Goal: Communication & Community: Share content

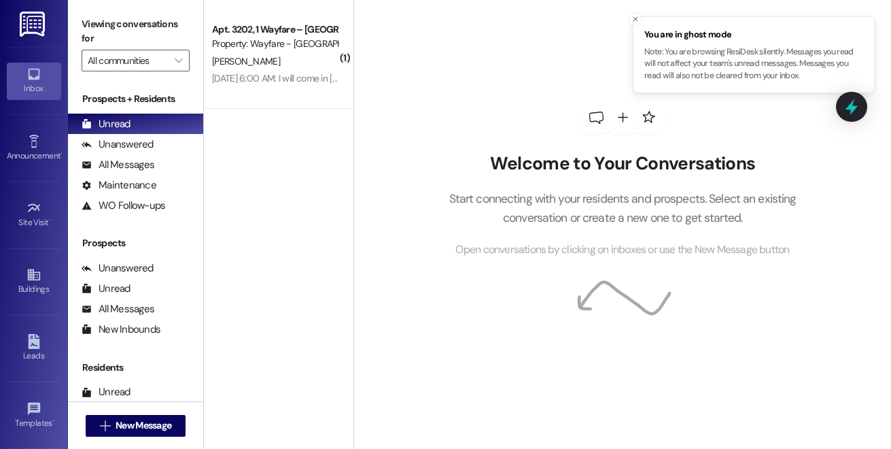
click at [258, 77] on div "[DATE] 6:00 AM: I will come in [DATE] or [DATE] to take keys and pay [DATE] 6:0…" at bounding box center [344, 78] width 264 height 12
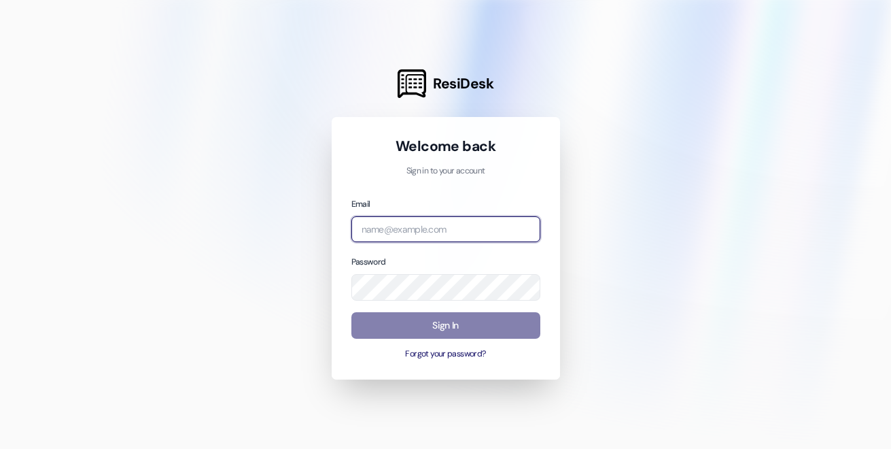
type input "[EMAIL_ADDRESS][DOMAIN_NAME]"
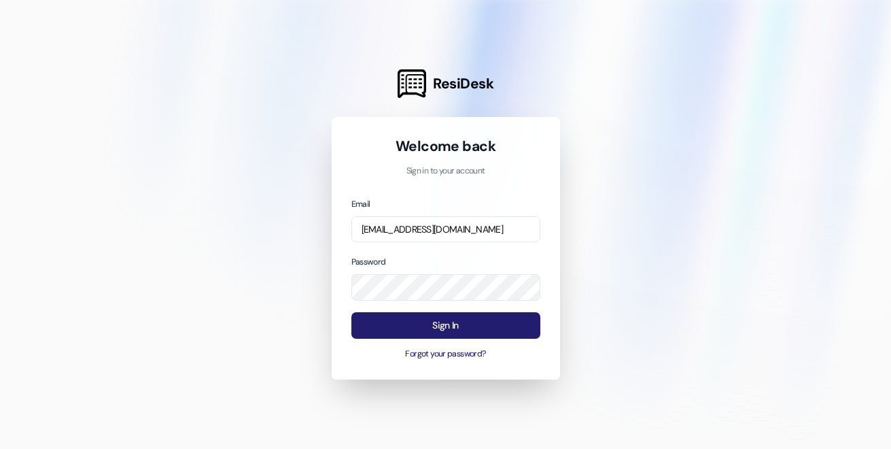
click at [409, 321] on button "Sign In" at bounding box center [445, 325] width 189 height 27
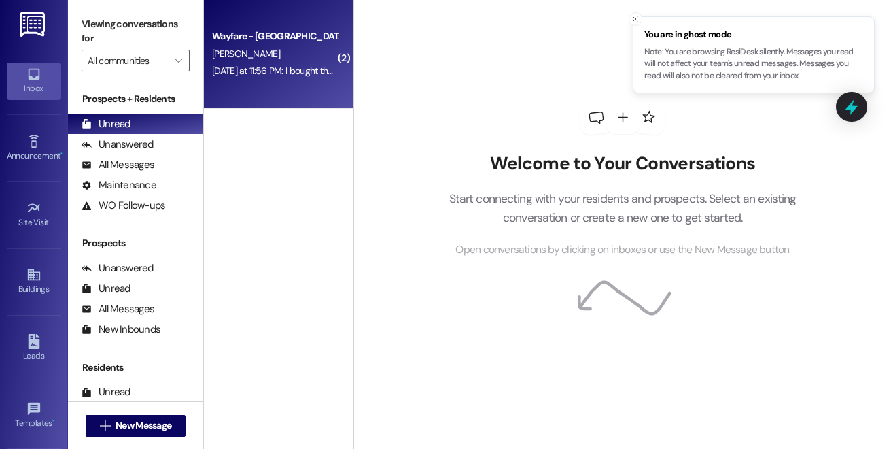
click at [292, 82] on div "Wayfare - Cumberland Park Prospect Y. Wilson Yesterday at 11:56 PM: I bought th…" at bounding box center [279, 54] width 150 height 109
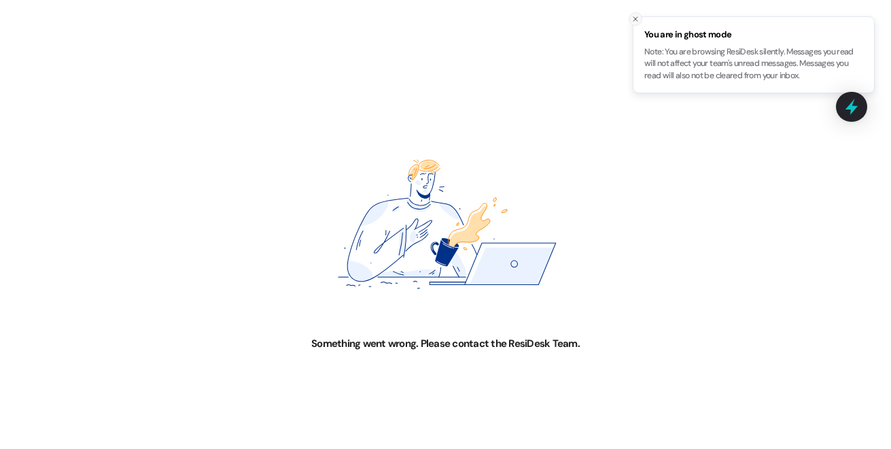
click at [636, 20] on line "Close toast" at bounding box center [635, 19] width 4 height 4
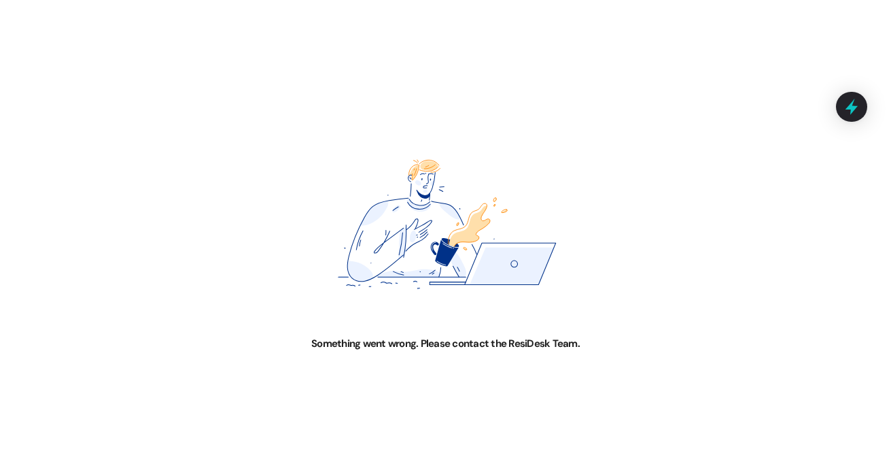
drag, startPoint x: 679, startPoint y: 1, endPoint x: 493, endPoint y: 28, distance: 187.5
click at [493, 28] on div "Something went wrong. Please contact the ResiDesk Team." at bounding box center [445, 224] width 891 height 449
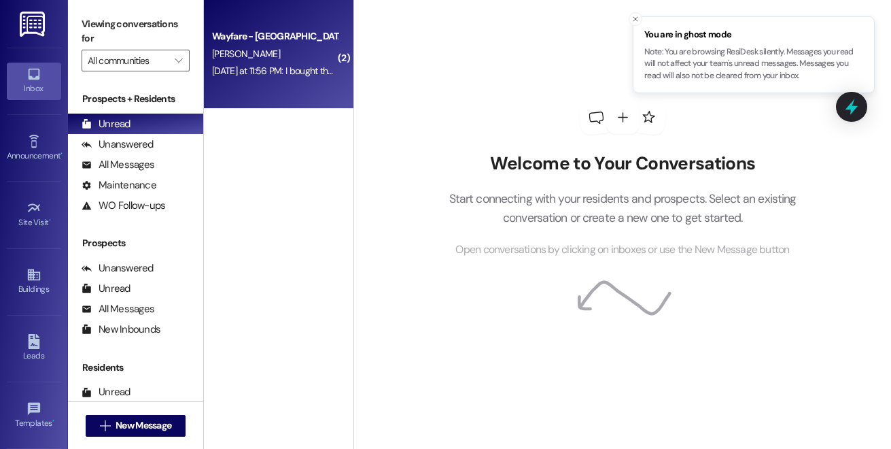
click at [258, 43] on div "Wayfare - [GEOGRAPHIC_DATA]" at bounding box center [275, 36] width 126 height 14
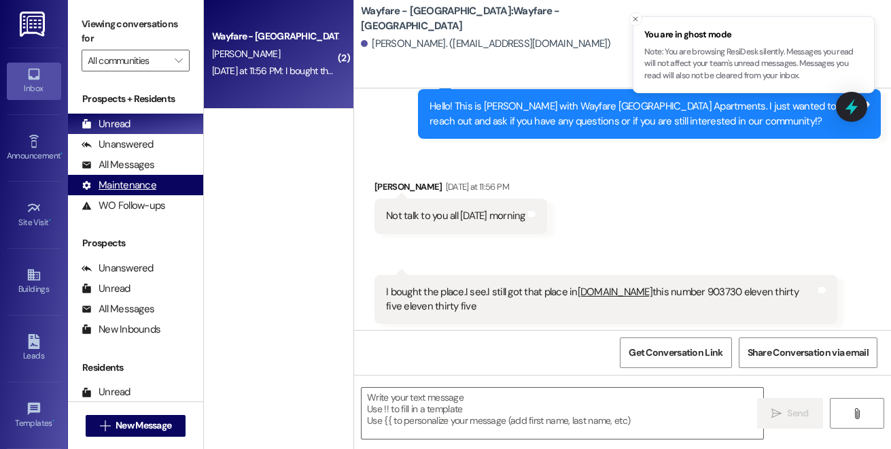
scroll to position [510, 0]
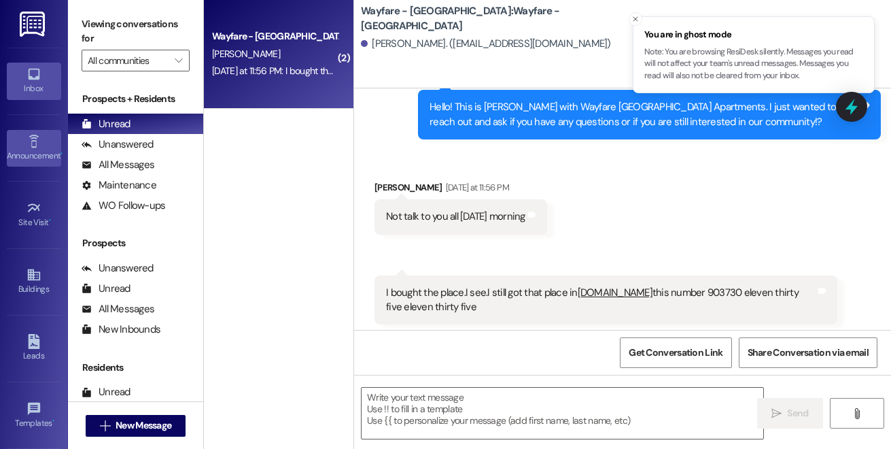
click at [27, 145] on icon at bounding box center [34, 141] width 15 height 15
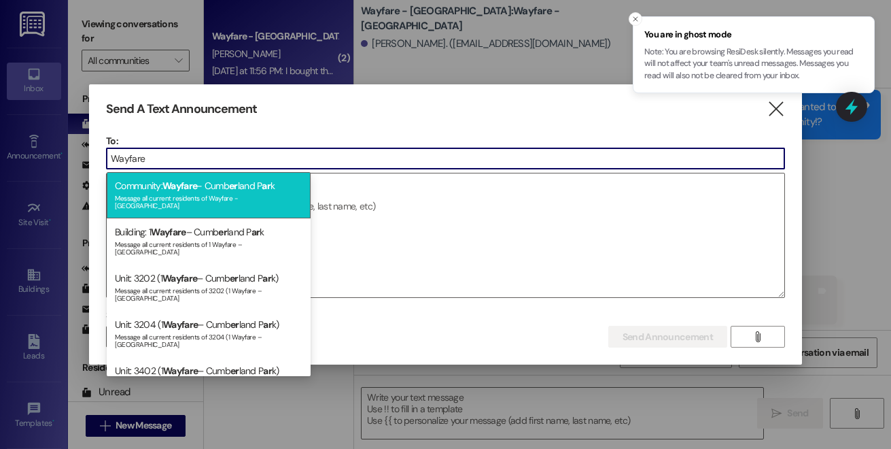
type input "Wayfare"
click at [194, 194] on div "Message all current residents of Wayfare - Cumberland Park" at bounding box center [209, 200] width 188 height 19
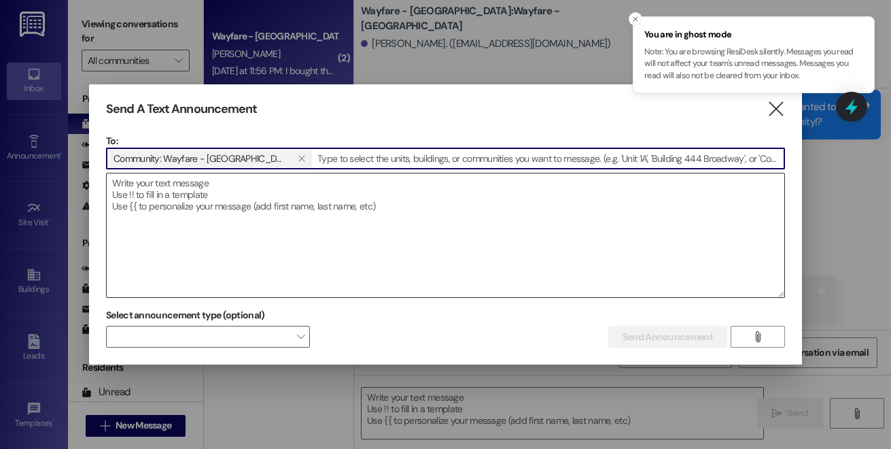
click at [191, 195] on textarea at bounding box center [446, 235] width 678 height 124
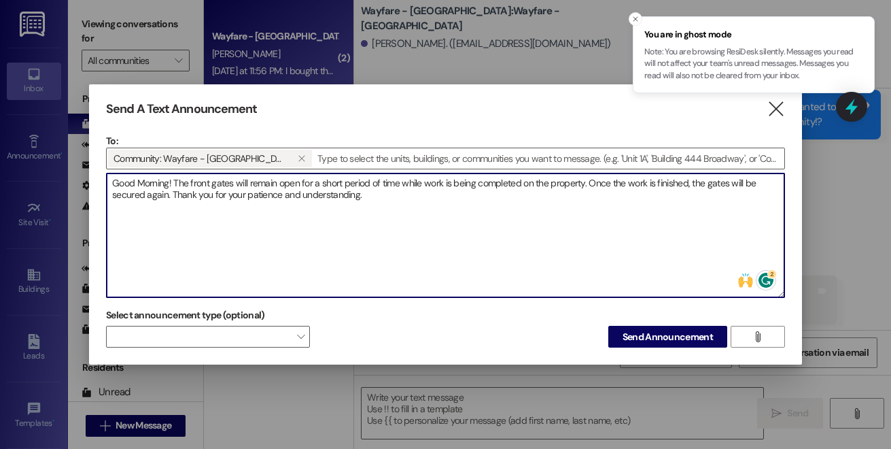
click at [523, 188] on textarea "Good Morning! The front gates will remain open for a short period of time while…" at bounding box center [446, 235] width 678 height 124
click at [584, 187] on textarea "Good Morning! The front gates will remain open for a short period of time while…" at bounding box center [446, 235] width 678 height 124
click at [500, 187] on textarea "Good Morning! The front gates will remain open for a short period of time. Once…" at bounding box center [446, 235] width 678 height 124
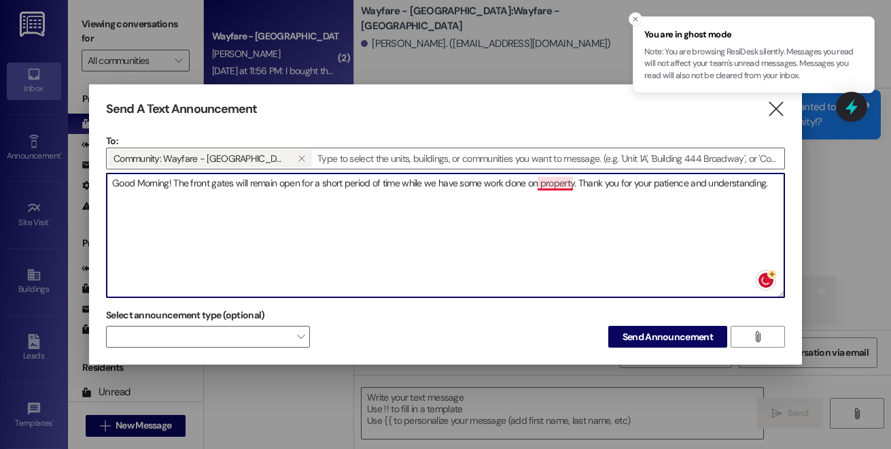
click at [550, 181] on textarea "Good Morning! The front gates will remain open for a short period of time while…" at bounding box center [446, 235] width 678 height 124
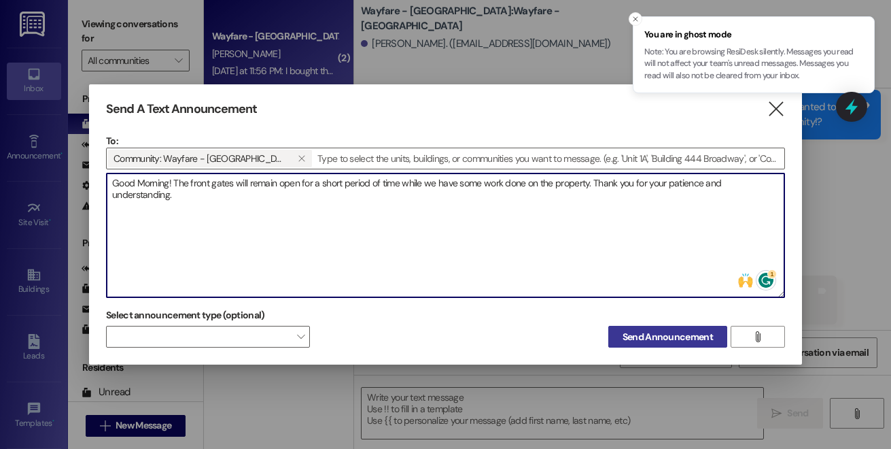
type textarea "Good Morning! The front gates will remain open for a short period of time while…"
click at [636, 330] on span "Send Announcement" at bounding box center [668, 337] width 90 height 14
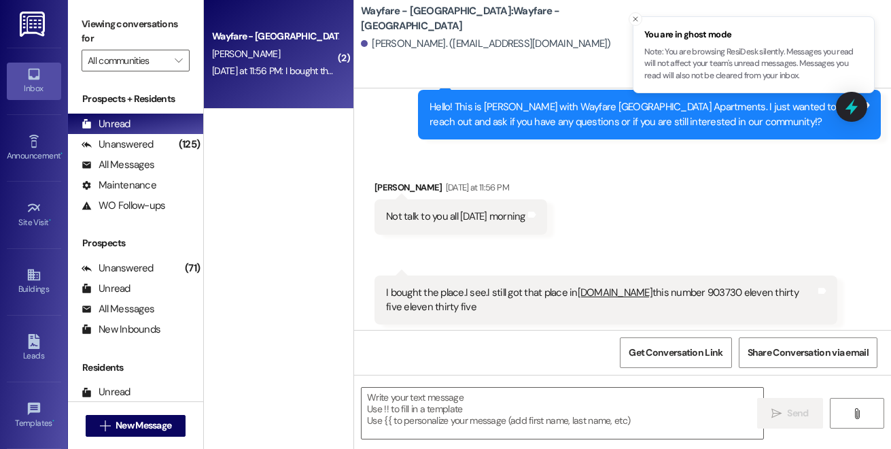
scroll to position [0, 0]
